Goal: Information Seeking & Learning: Check status

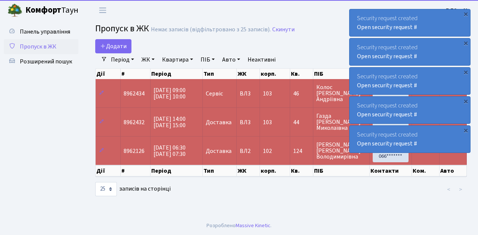
select select "25"
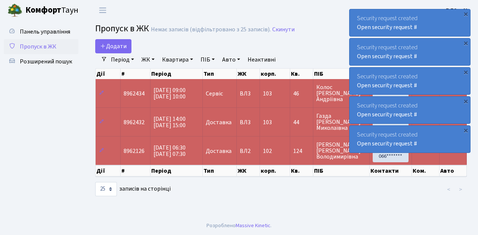
click at [37, 46] on span "Пропуск в ЖК" at bounding box center [38, 47] width 37 height 8
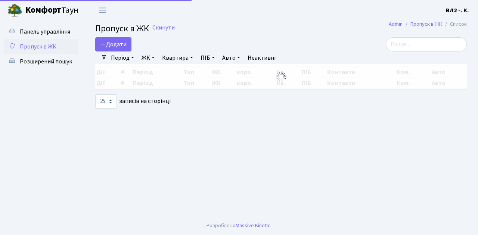
select select "25"
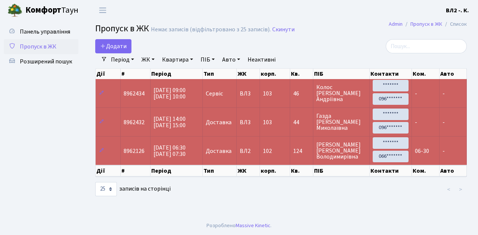
click at [134, 58] on link "Період" at bounding box center [122, 59] width 29 height 13
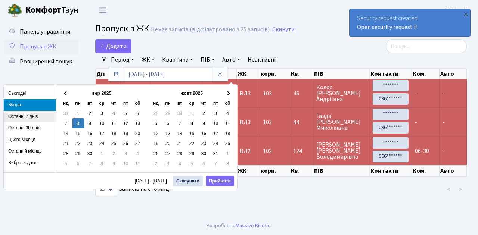
click at [34, 118] on li "Останні 7 днів" at bounding box center [30, 117] width 52 height 12
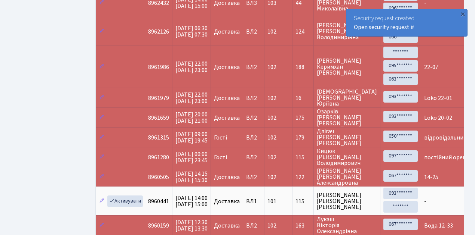
scroll to position [124, 0]
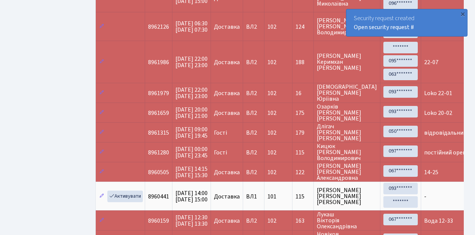
click at [291, 136] on td "102" at bounding box center [278, 133] width 28 height 20
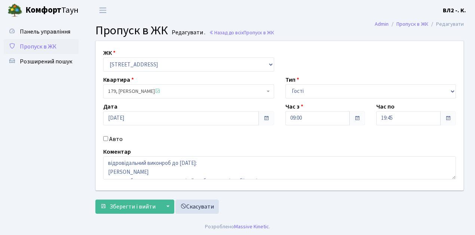
click at [37, 46] on span "Пропуск в ЖК" at bounding box center [38, 47] width 37 height 8
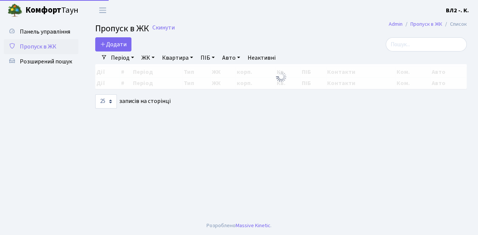
select select "25"
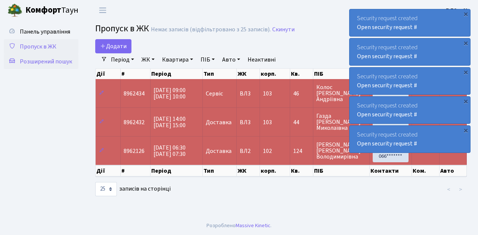
click at [40, 62] on span "Розширений пошук" at bounding box center [46, 62] width 52 height 8
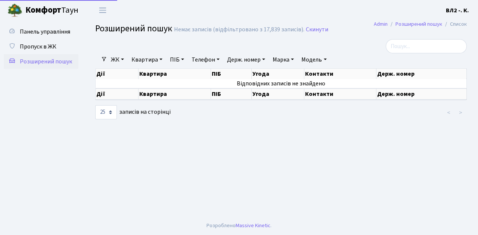
select select "25"
click at [161, 59] on link "Квартира" at bounding box center [147, 59] width 37 height 13
type input "47"
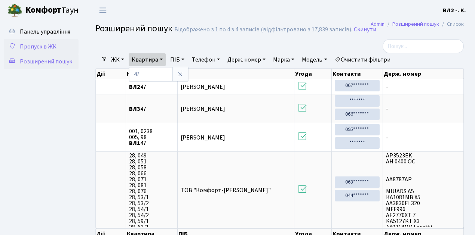
click at [49, 44] on span "Пропуск в ЖК" at bounding box center [38, 47] width 37 height 8
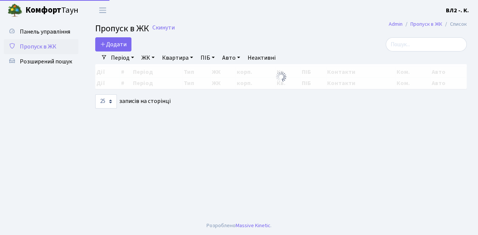
select select "25"
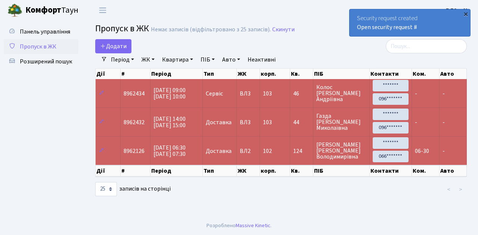
click at [466, 12] on div "×" at bounding box center [465, 13] width 7 height 7
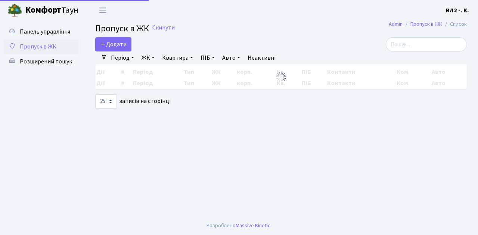
select select "25"
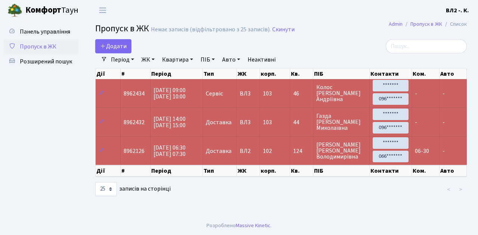
click at [275, 207] on main "Admin Пропуск в ЖК Список Пропуск в ЖК Немає записів (відфільтровано з 25 запис…" at bounding box center [281, 119] width 394 height 196
select select "25"
click at [341, 209] on main "Admin Пропуск в ЖК Список Пропуск в ЖК Немає записів (відфільтровано з 25 запис…" at bounding box center [281, 119] width 394 height 196
